Goal: Information Seeking & Learning: Learn about a topic

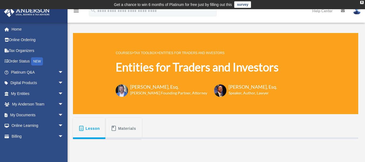
click at [126, 124] on span "Materials" at bounding box center [127, 129] width 18 height 10
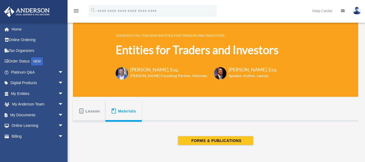
scroll to position [16, 0]
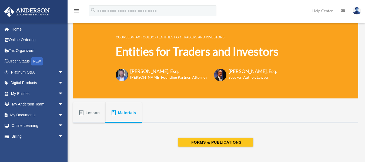
click at [155, 37] on link "Tax Toolbox" at bounding box center [145, 37] width 22 height 4
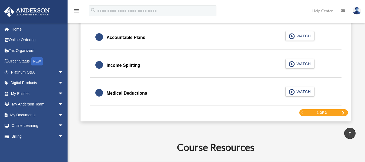
scroll to position [866, 0]
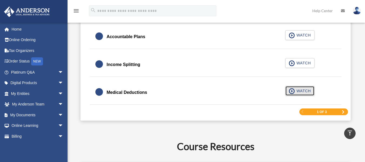
click at [302, 91] on span "WATCH" at bounding box center [303, 90] width 16 height 5
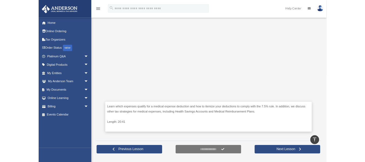
scroll to position [168, 0]
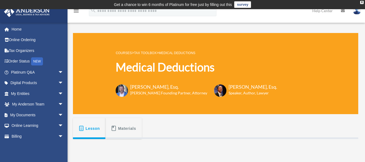
click at [145, 53] on link "Tax Toolbox" at bounding box center [145, 53] width 22 height 4
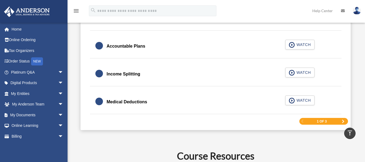
scroll to position [862, 0]
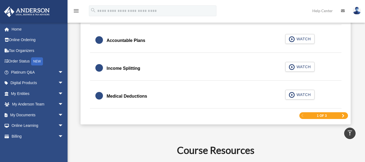
click at [344, 116] on span "Next Page" at bounding box center [343, 115] width 3 height 3
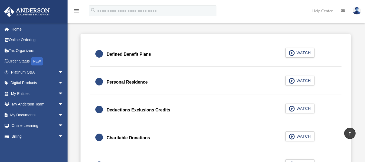
scroll to position [336, 0]
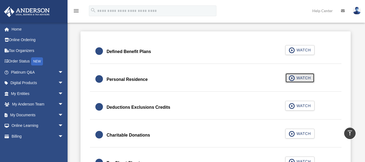
click at [307, 76] on span "WATCH" at bounding box center [303, 77] width 16 height 5
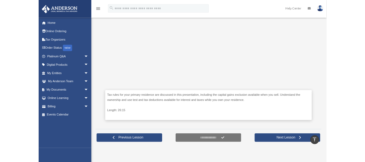
scroll to position [183, 0]
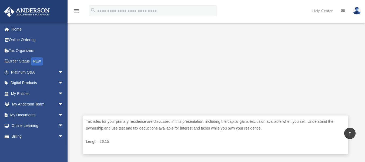
drag, startPoint x: 356, startPoint y: 66, endPoint x: 353, endPoint y: 66, distance: 3.5
click at [356, 66] on div "Tax rules for your primary residence are discussed in this presentation, includ…" at bounding box center [216, 59] width 286 height 206
